Goal: Task Accomplishment & Management: Use online tool/utility

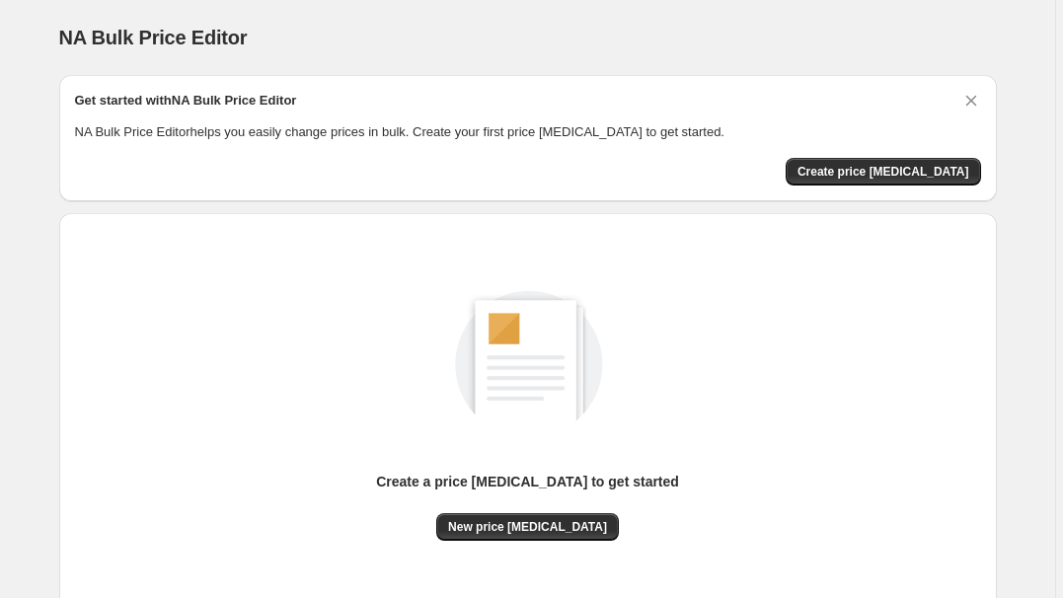
scroll to position [4, 0]
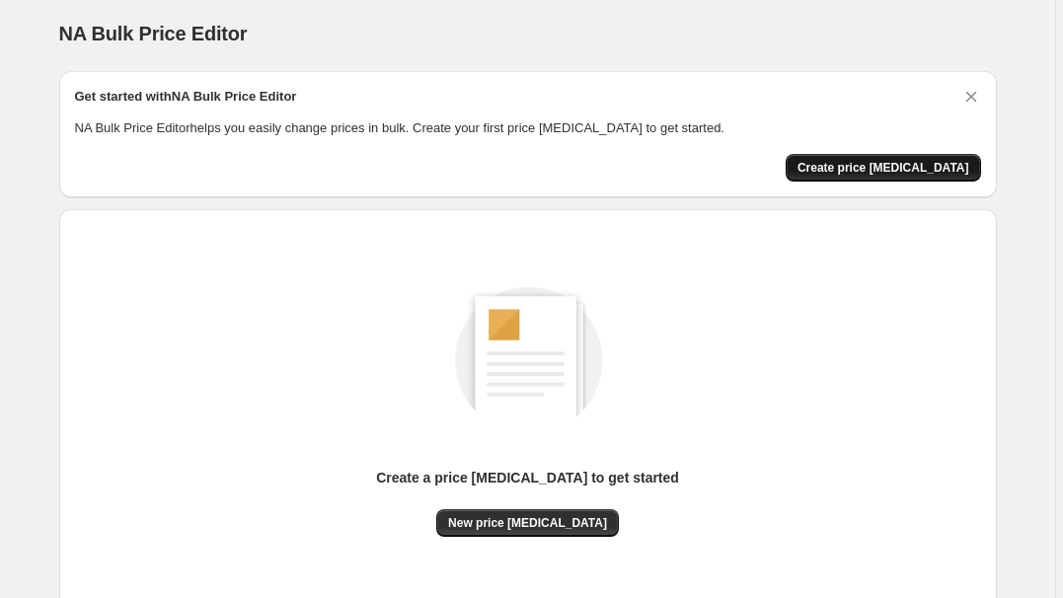
click at [869, 165] on span "Create price [MEDICAL_DATA]" at bounding box center [884, 168] width 172 height 16
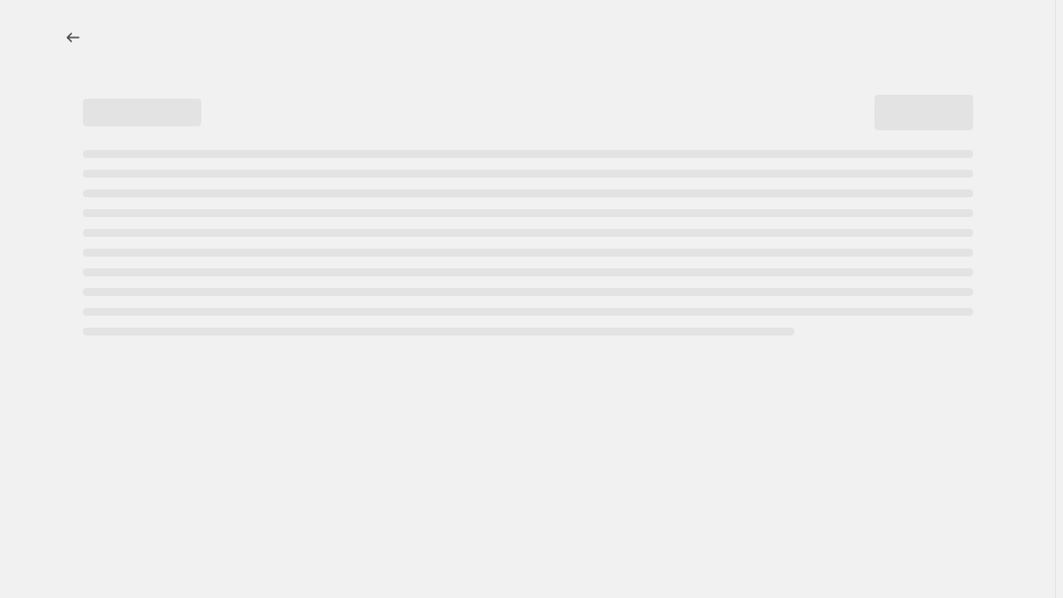
select select "percentage"
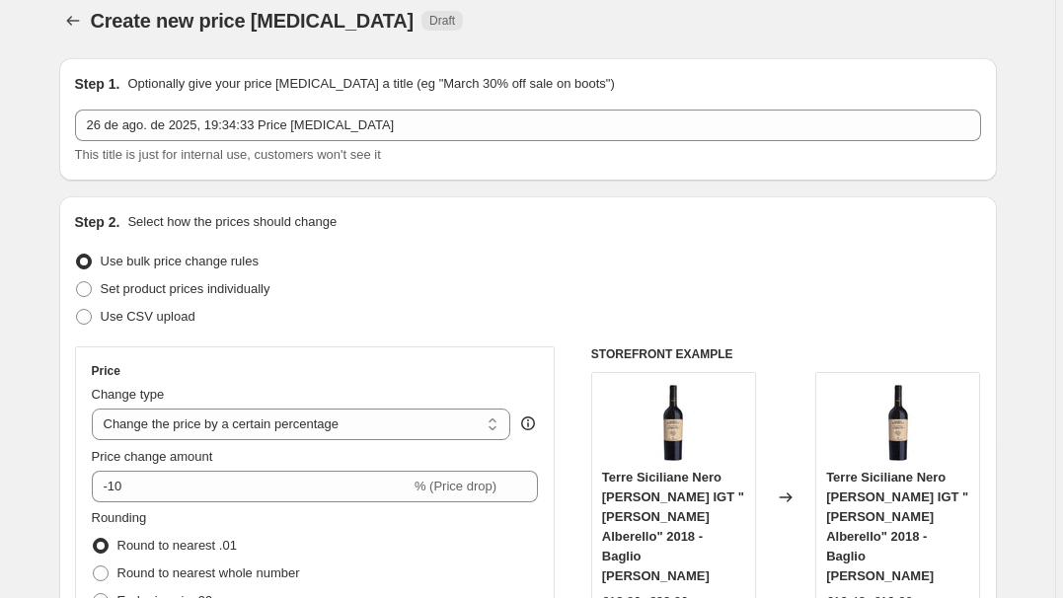
scroll to position [13, 0]
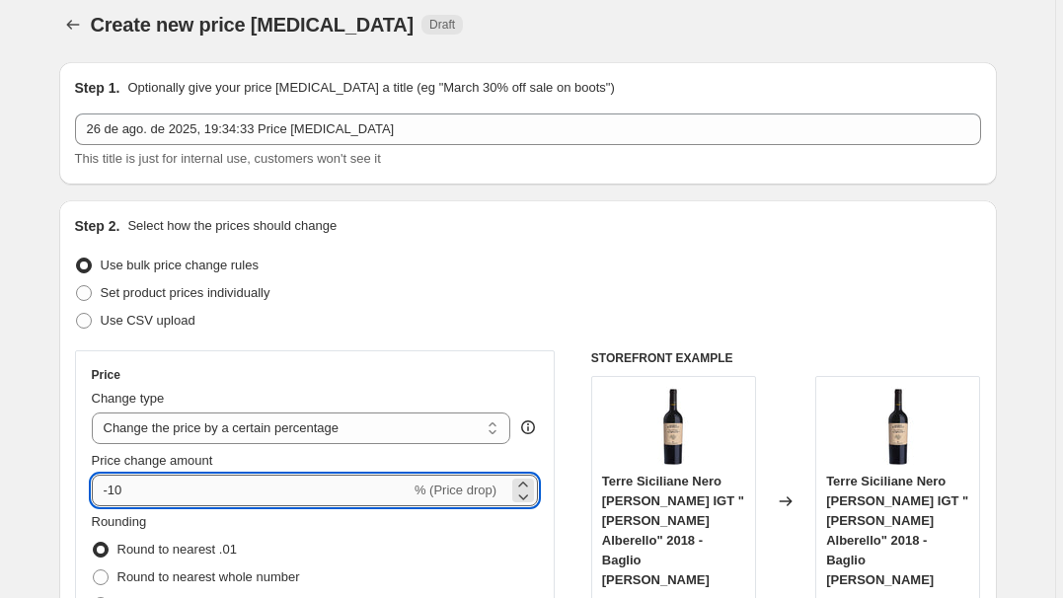
click at [233, 489] on input "-10" at bounding box center [251, 491] width 319 height 32
type input "-1"
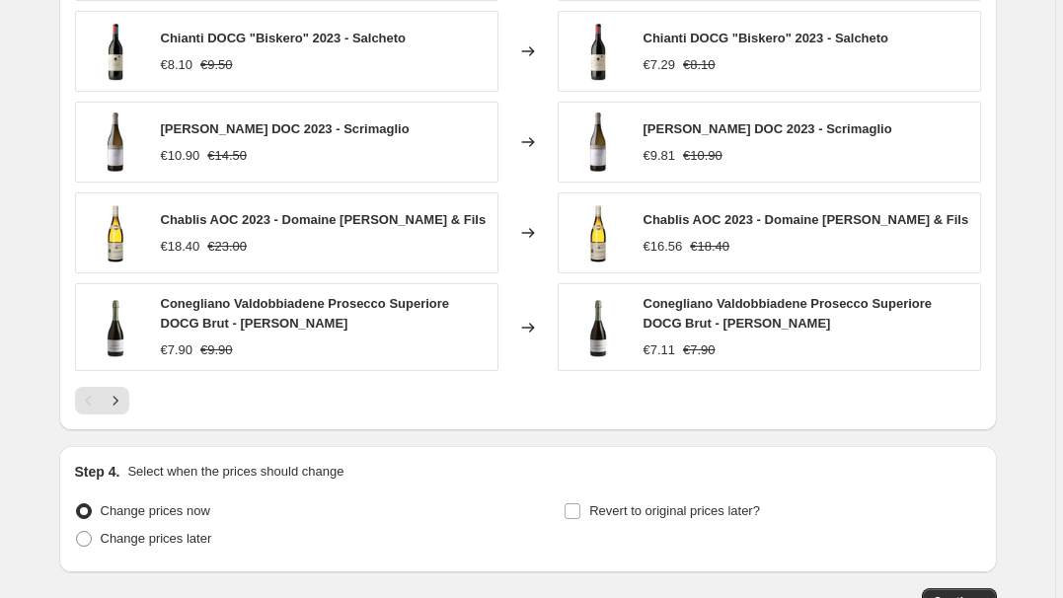
scroll to position [1388, 0]
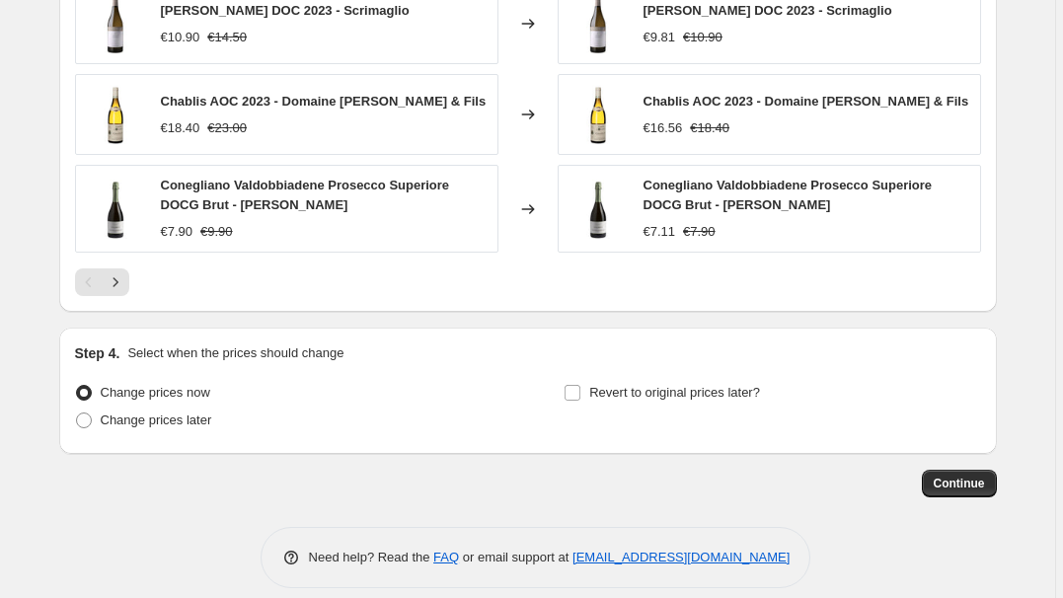
type input "-70"
click at [956, 476] on span "Continue" at bounding box center [959, 484] width 51 height 16
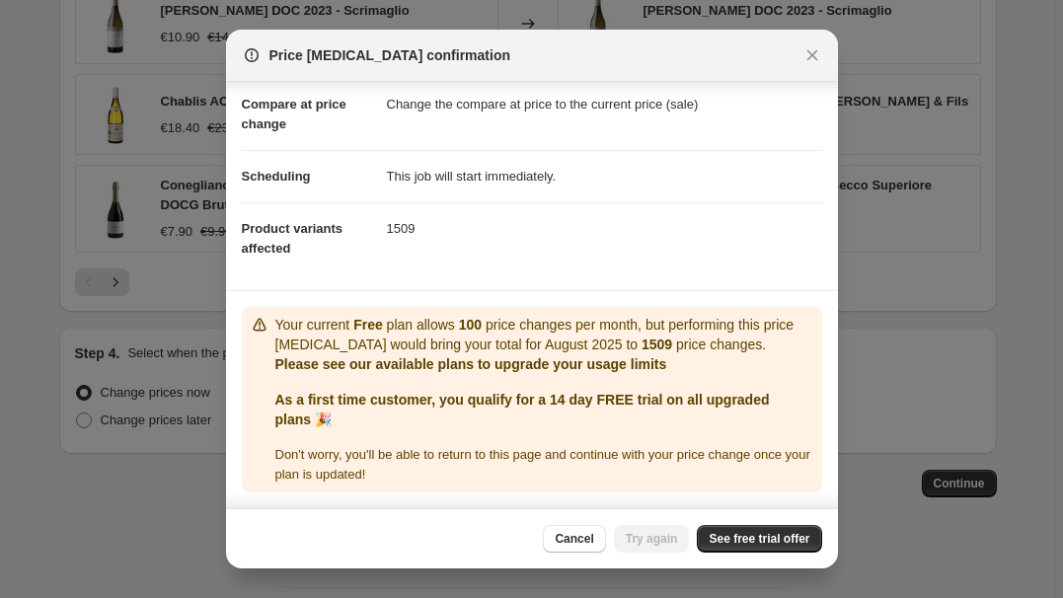
scroll to position [87, 0]
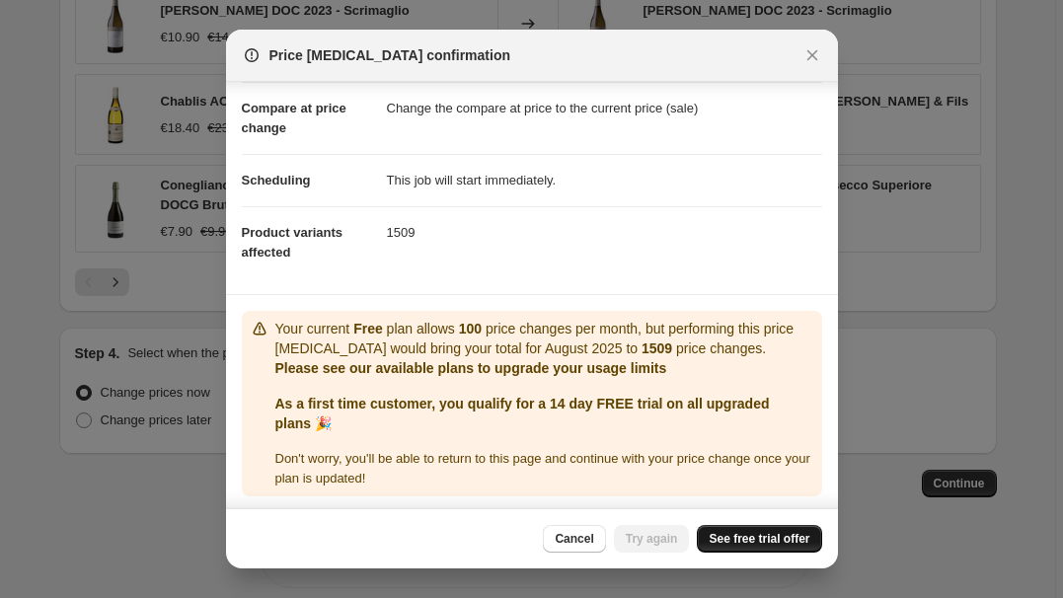
click at [725, 538] on span "See free trial offer" at bounding box center [759, 539] width 101 height 16
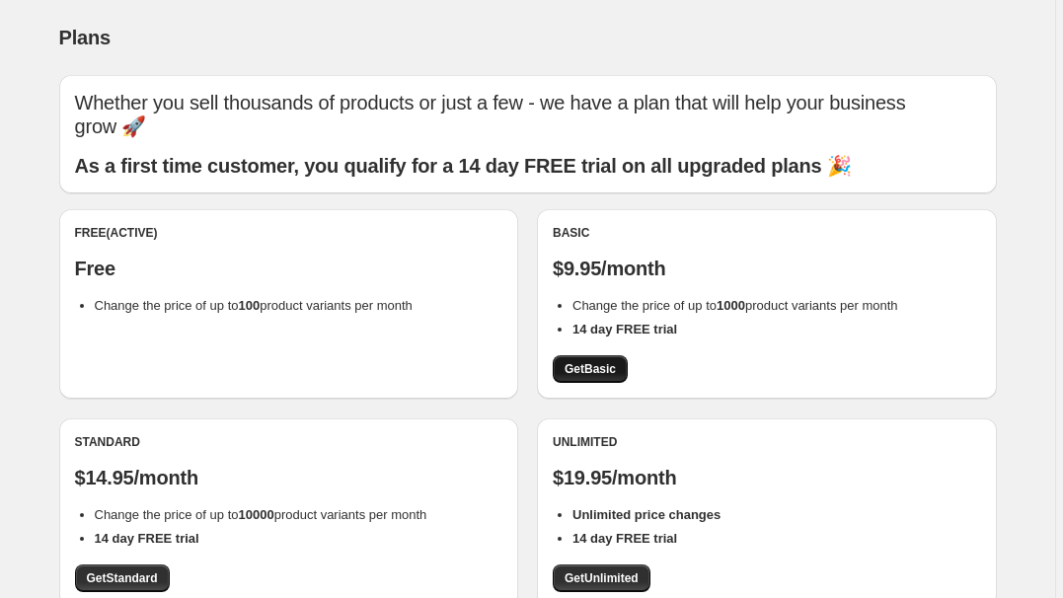
click at [588, 361] on span "Get Basic" at bounding box center [590, 369] width 51 height 16
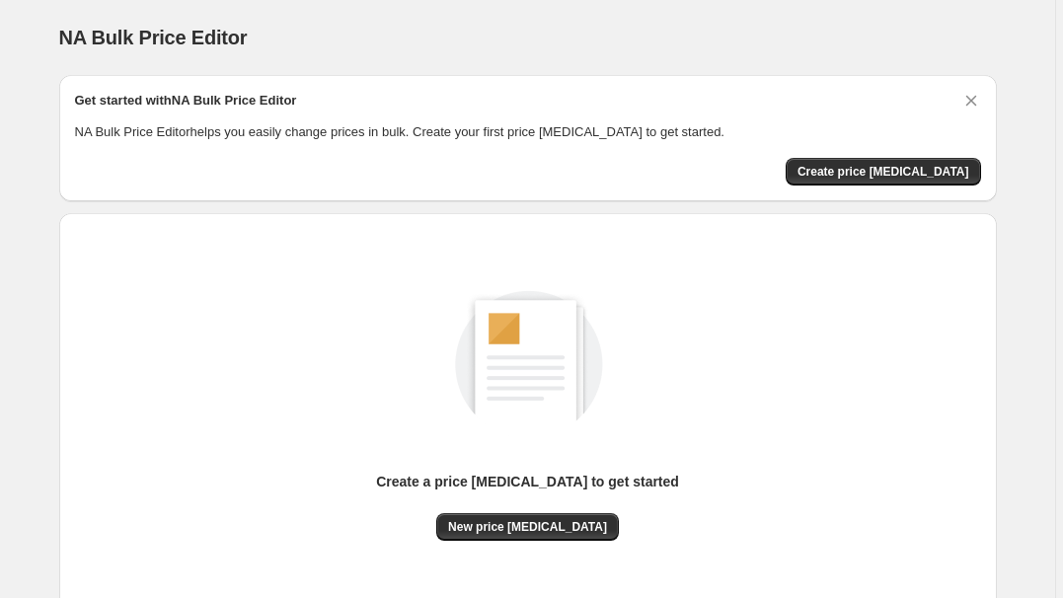
scroll to position [27, 0]
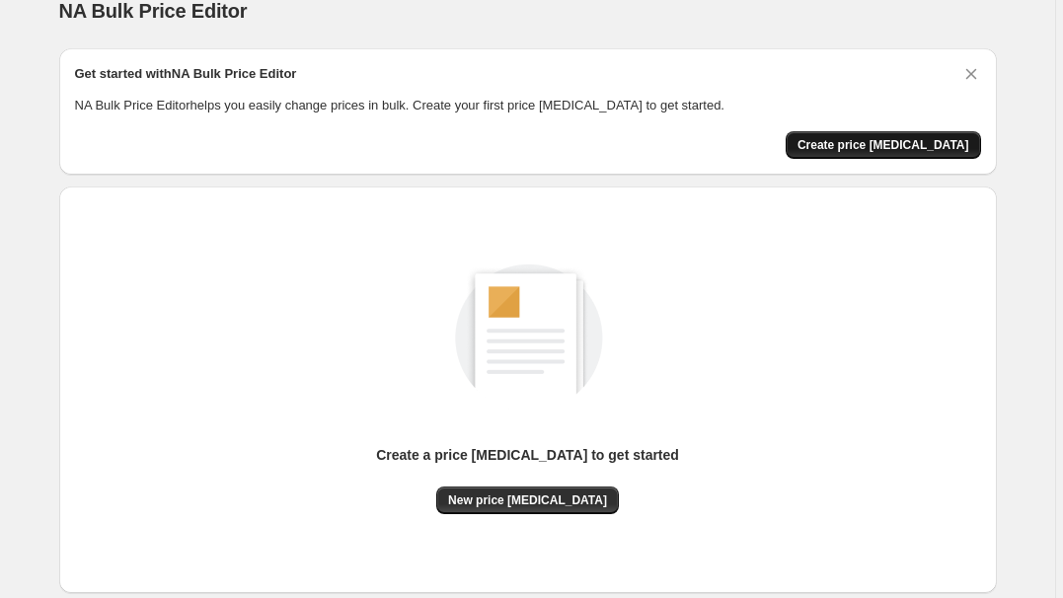
click at [845, 156] on button "Create price [MEDICAL_DATA]" at bounding box center [883, 145] width 195 height 28
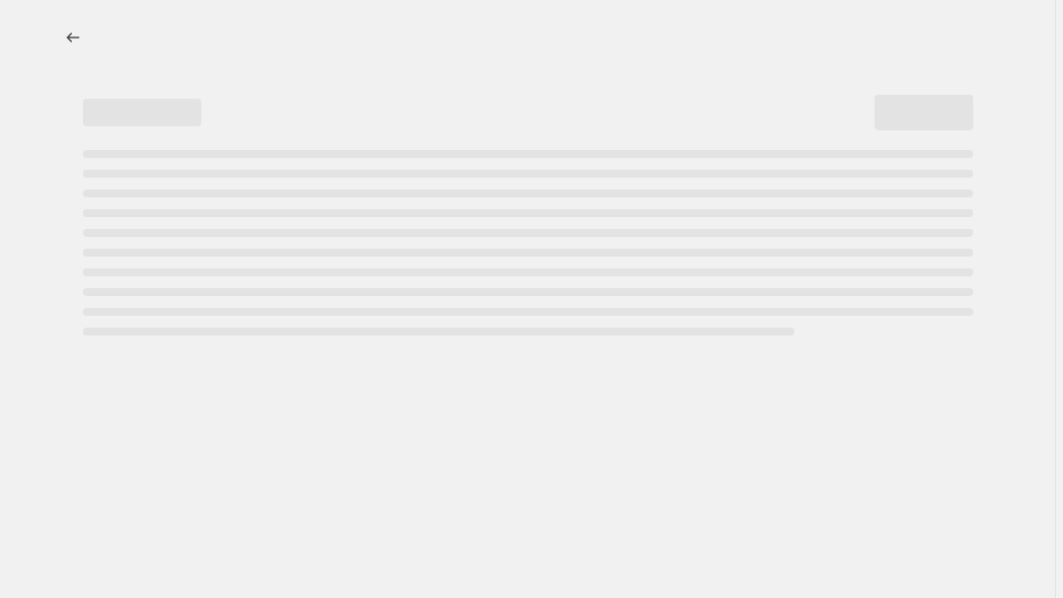
select select "percentage"
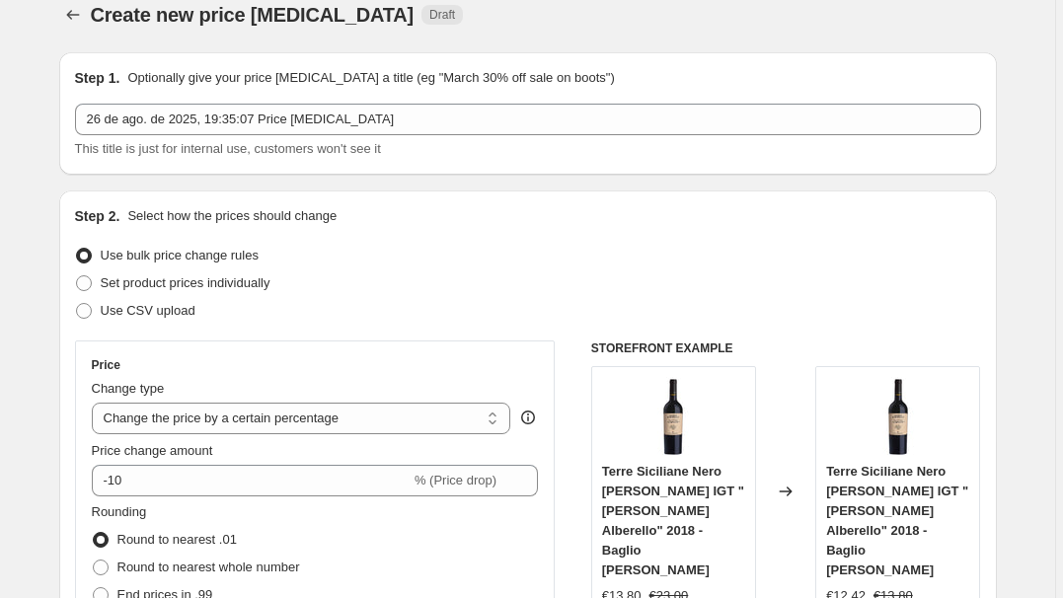
scroll to position [15, 0]
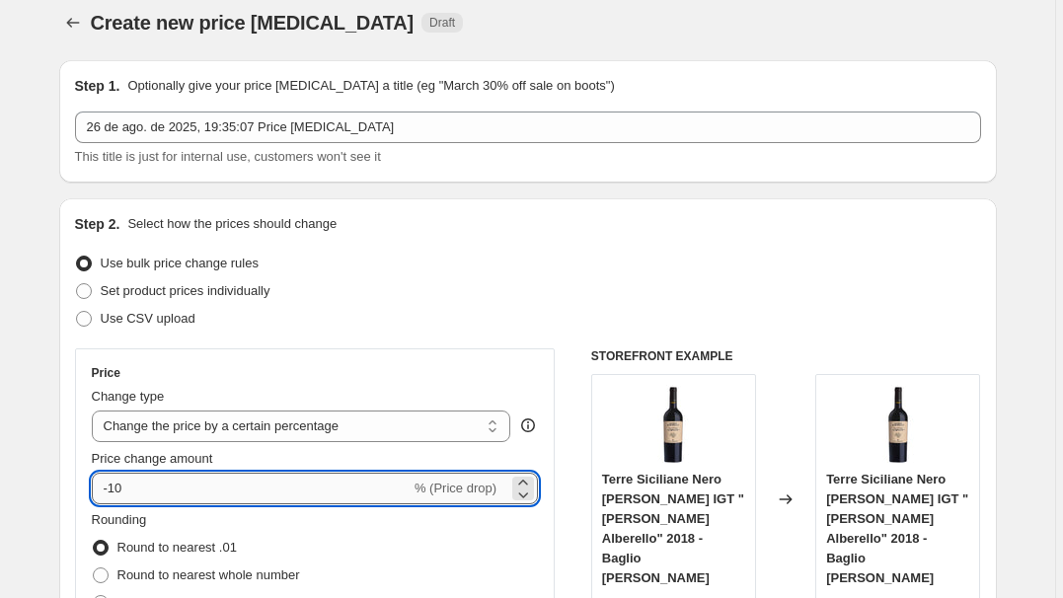
click at [141, 480] on input "-10" at bounding box center [251, 489] width 319 height 32
type input "-1"
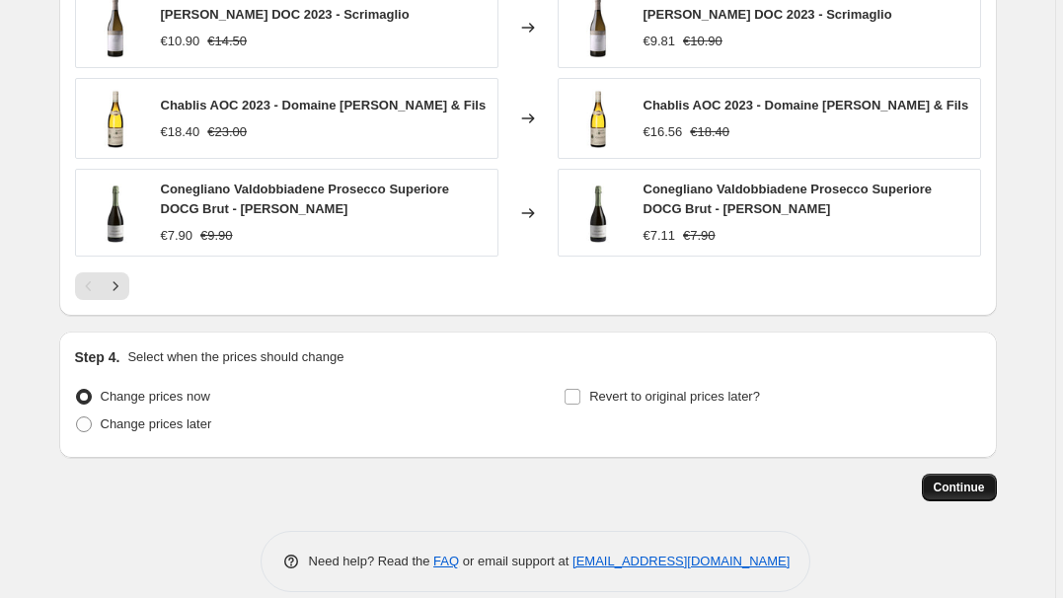
type input "-70"
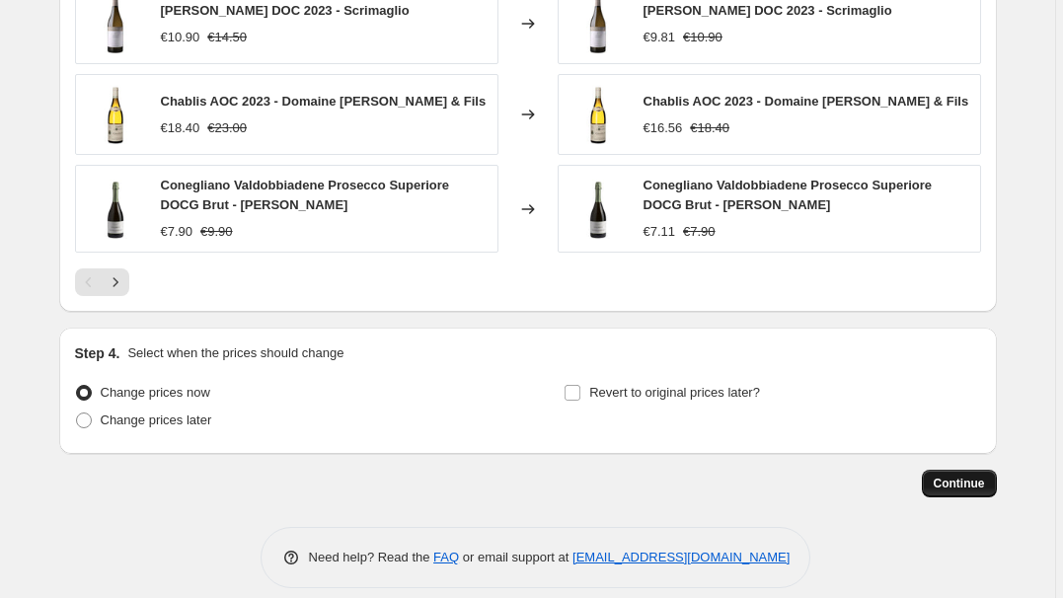
click at [951, 470] on button "Continue" at bounding box center [959, 484] width 75 height 28
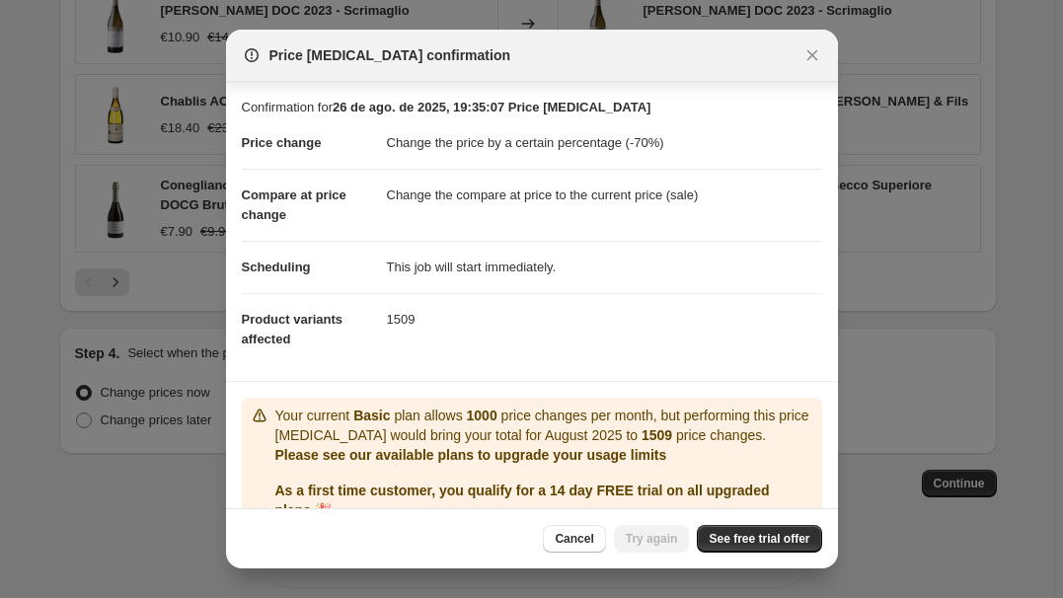
scroll to position [91, 0]
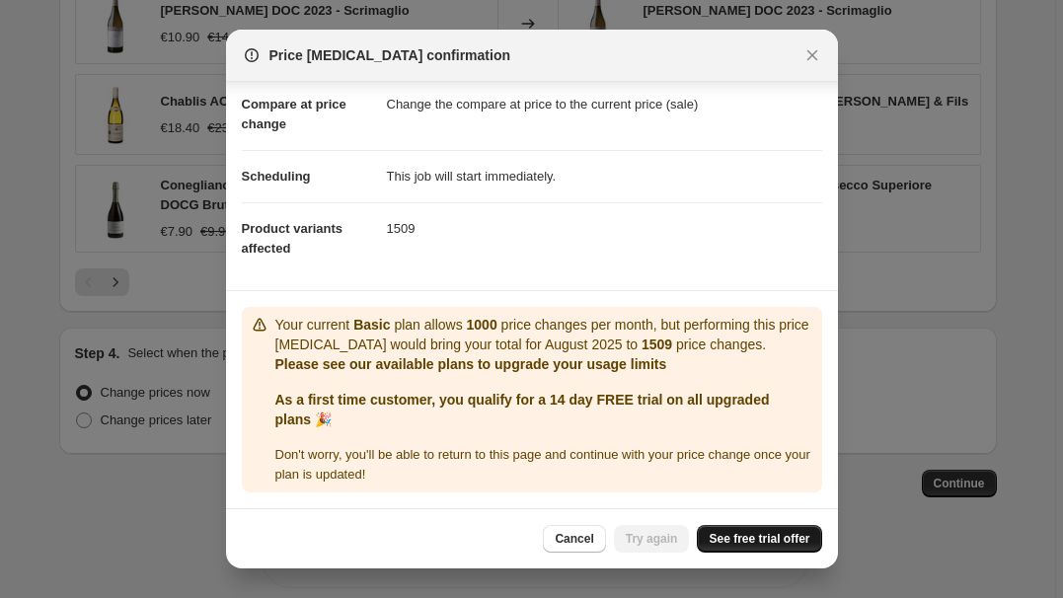
click at [746, 531] on link "See free trial offer" at bounding box center [759, 539] width 124 height 28
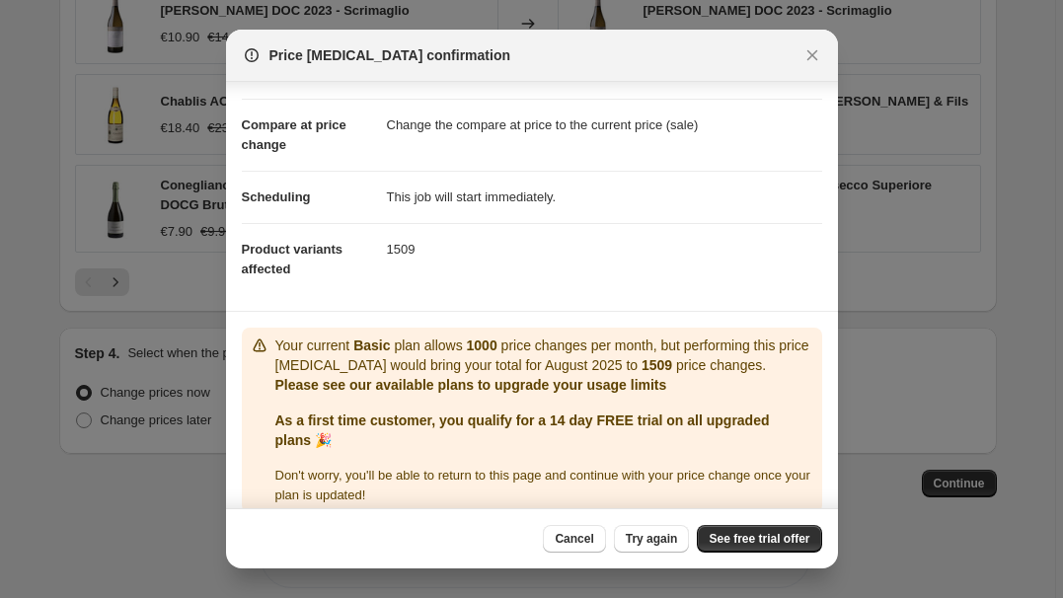
scroll to position [74, 0]
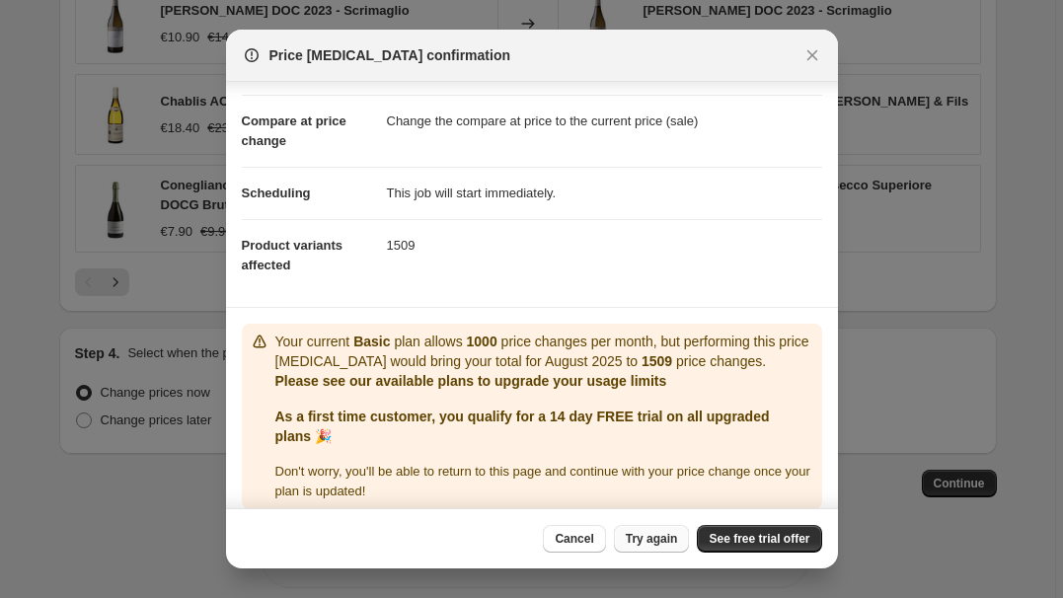
click at [638, 532] on span "Try again" at bounding box center [652, 539] width 52 height 16
click at [637, 536] on span "Try again" at bounding box center [652, 539] width 52 height 16
click at [638, 537] on span "Try again" at bounding box center [652, 539] width 52 height 16
click at [725, 527] on link "See free trial offer" at bounding box center [759, 539] width 124 height 28
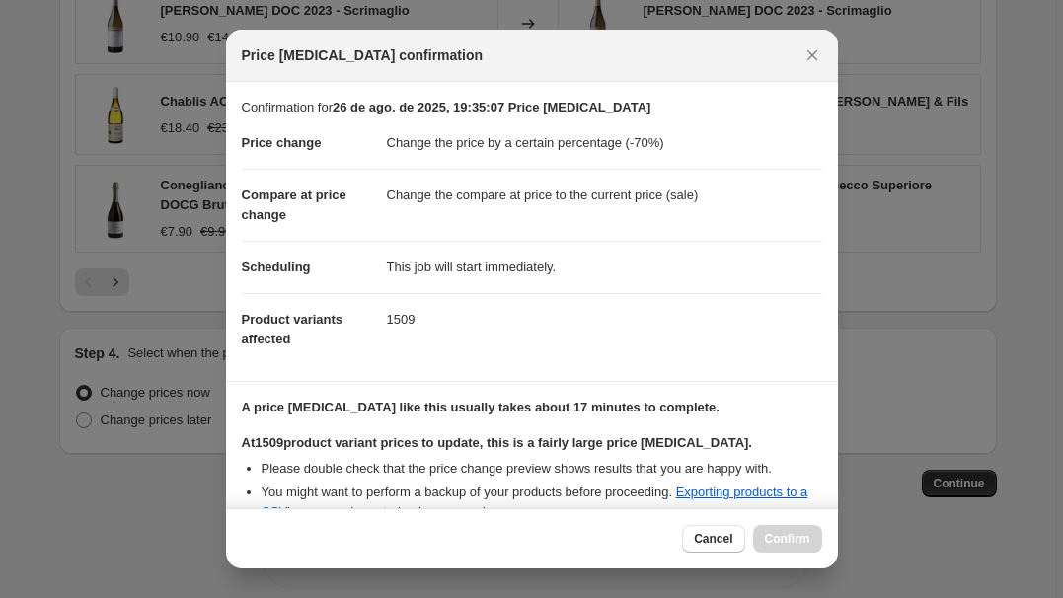
scroll to position [342, 0]
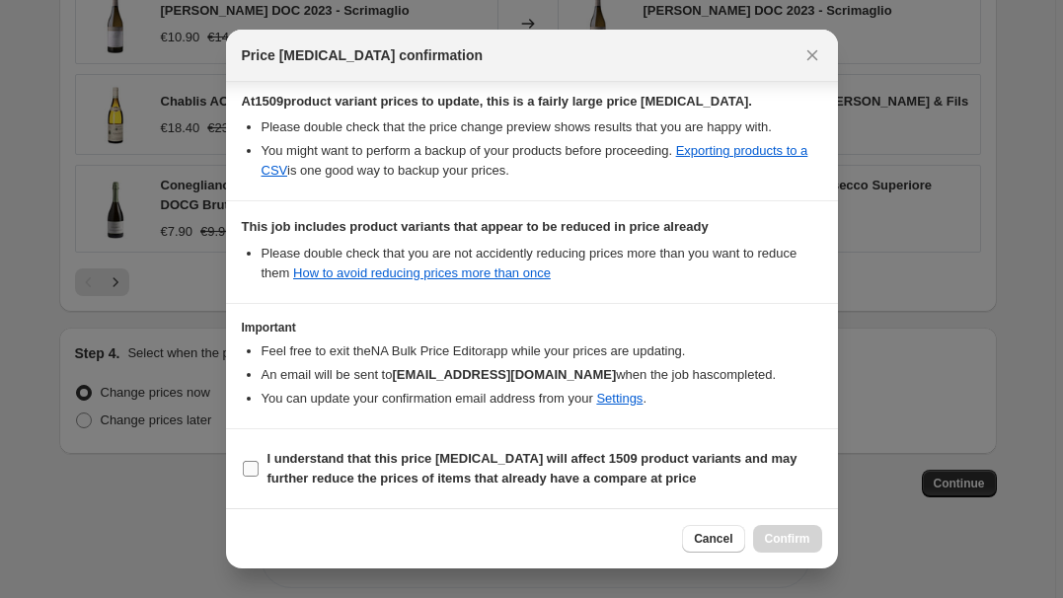
click at [318, 455] on b "I understand that this price change job will affect 1509 product variants and m…" at bounding box center [533, 468] width 530 height 35
click at [259, 461] on input "I understand that this price change job will affect 1509 product variants and m…" at bounding box center [251, 469] width 16 height 16
checkbox input "true"
click at [811, 60] on icon "Close" at bounding box center [813, 55] width 20 height 20
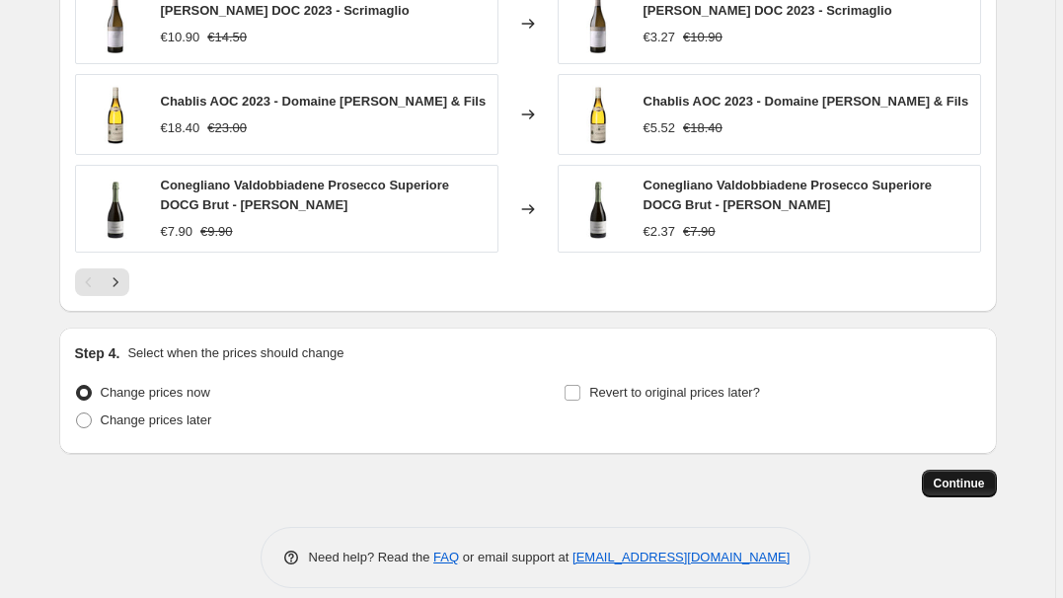
scroll to position [1384, 0]
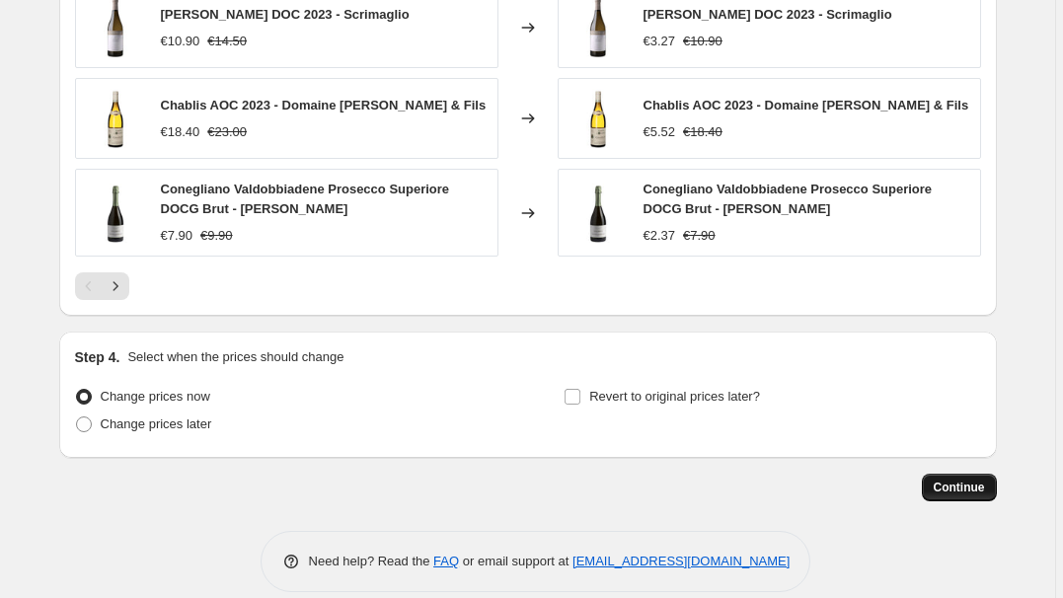
click at [969, 480] on span "Continue" at bounding box center [959, 488] width 51 height 16
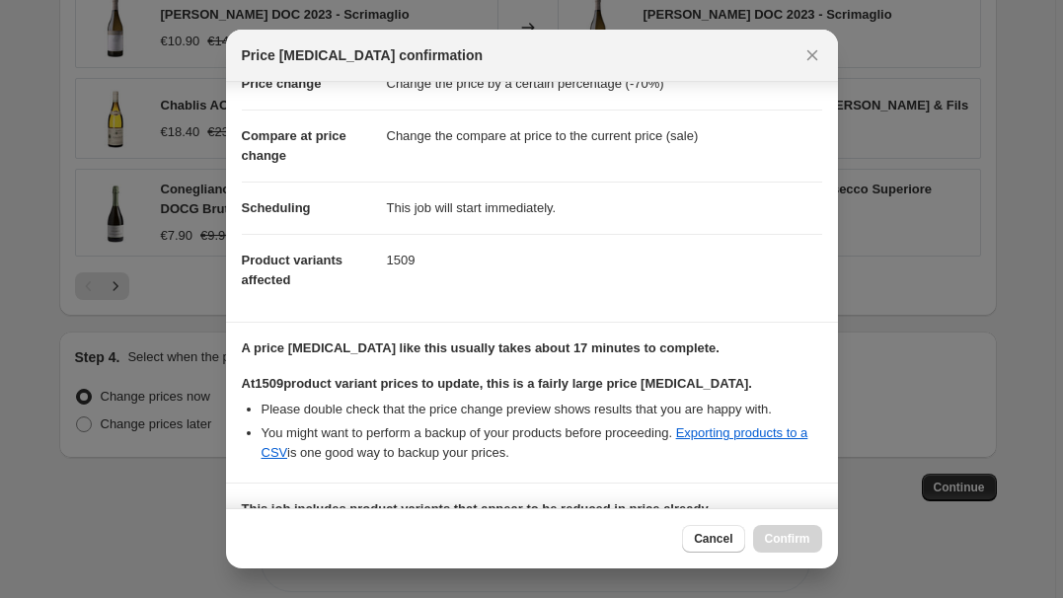
scroll to position [342, 0]
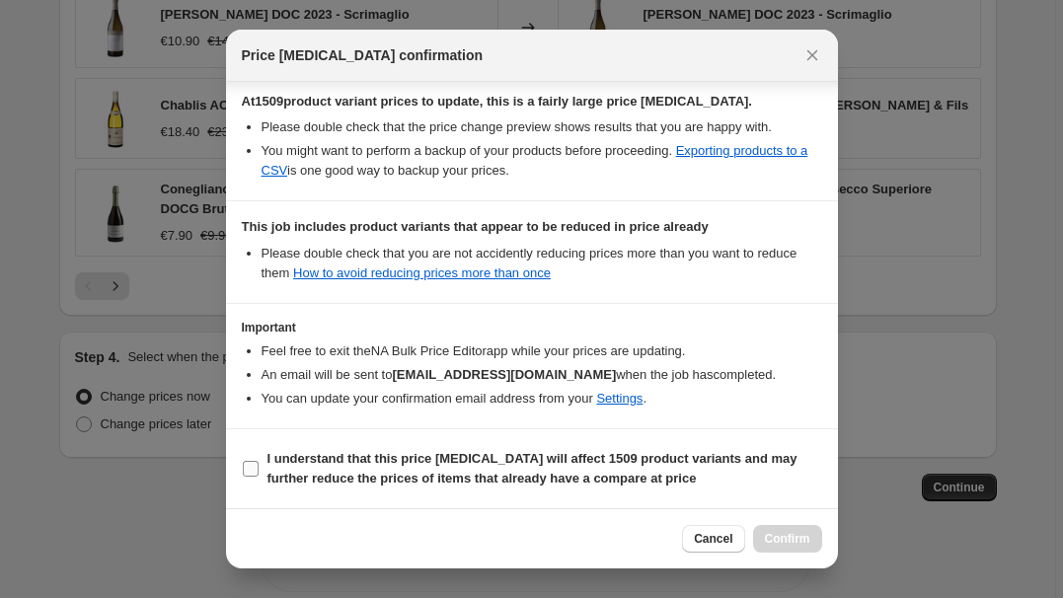
click at [327, 466] on b "I understand that this price change job will affect 1509 product variants and m…" at bounding box center [533, 468] width 530 height 35
click at [259, 466] on input "I understand that this price change job will affect 1509 product variants and m…" at bounding box center [251, 469] width 16 height 16
checkbox input "true"
click at [783, 534] on span "Confirm" at bounding box center [787, 539] width 45 height 16
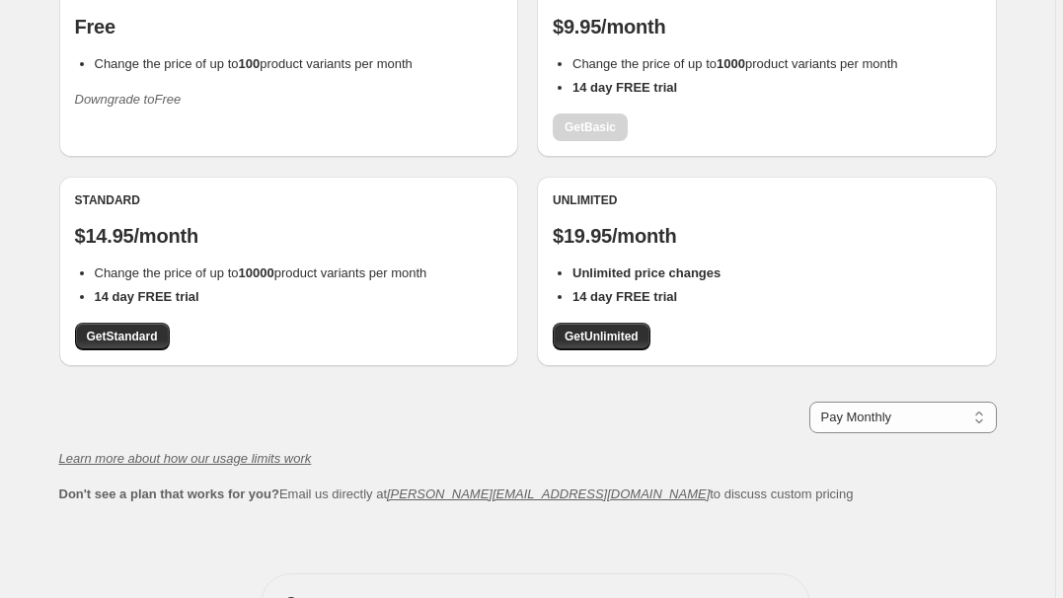
scroll to position [238, 0]
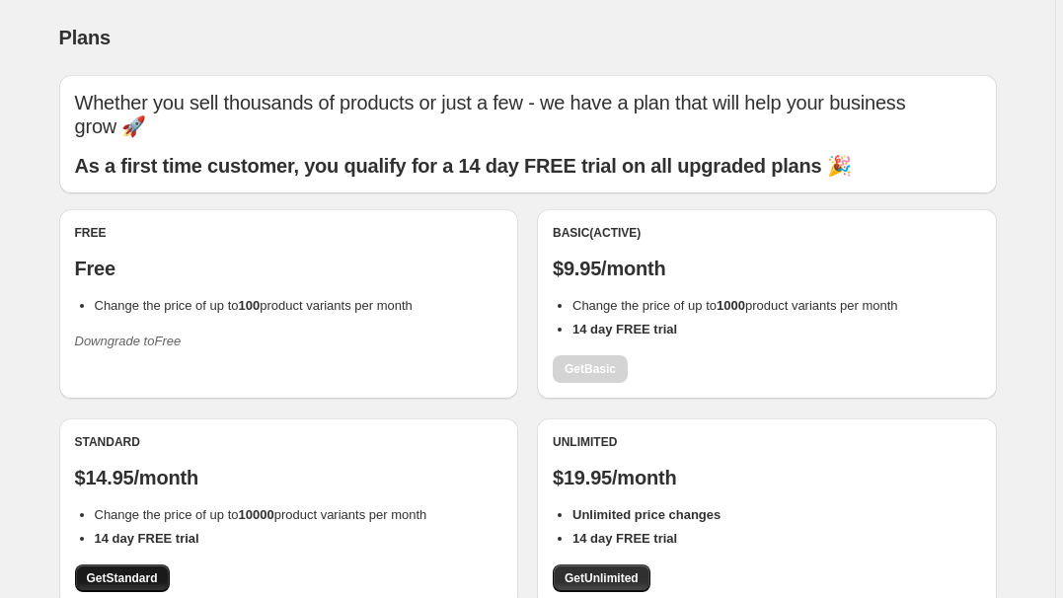
click at [137, 571] on span "Get Standard" at bounding box center [122, 579] width 71 height 16
